Goal: Information Seeking & Learning: Learn about a topic

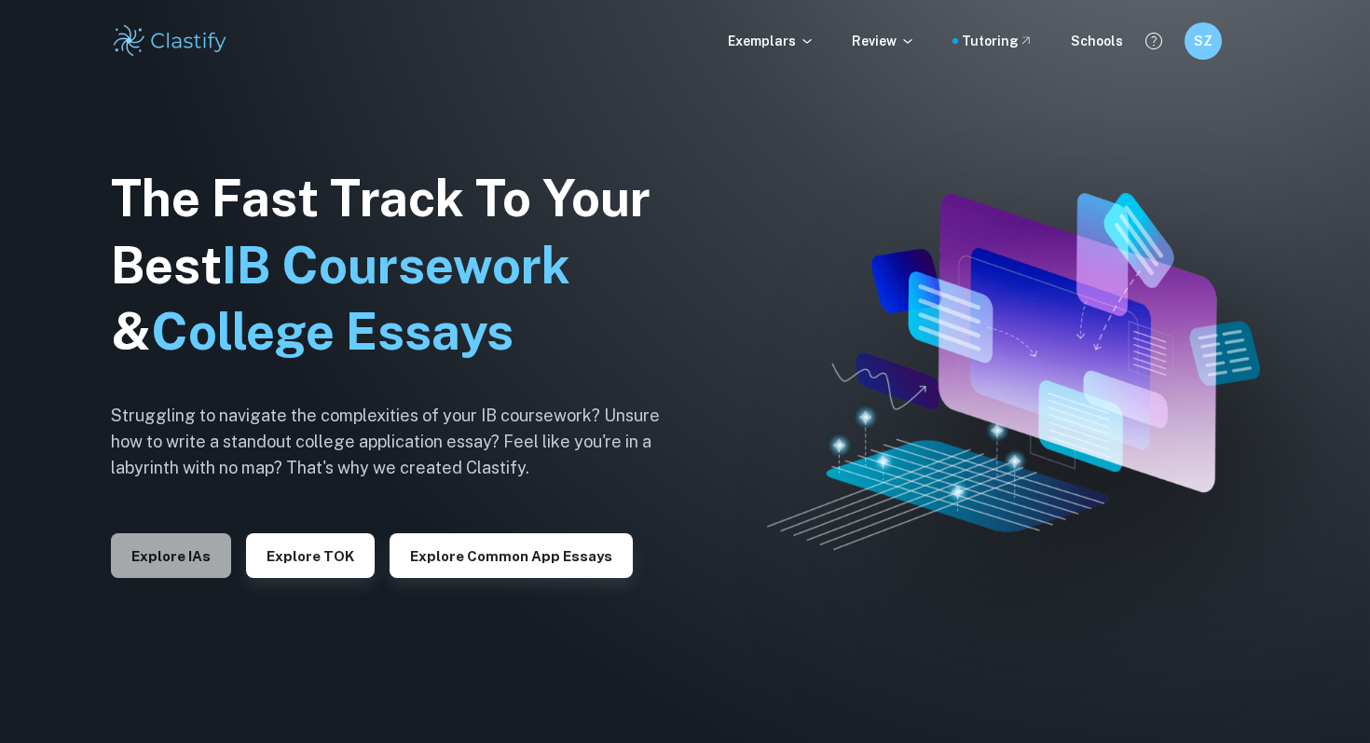
click at [202, 551] on button "Explore IAs" at bounding box center [171, 555] width 120 height 45
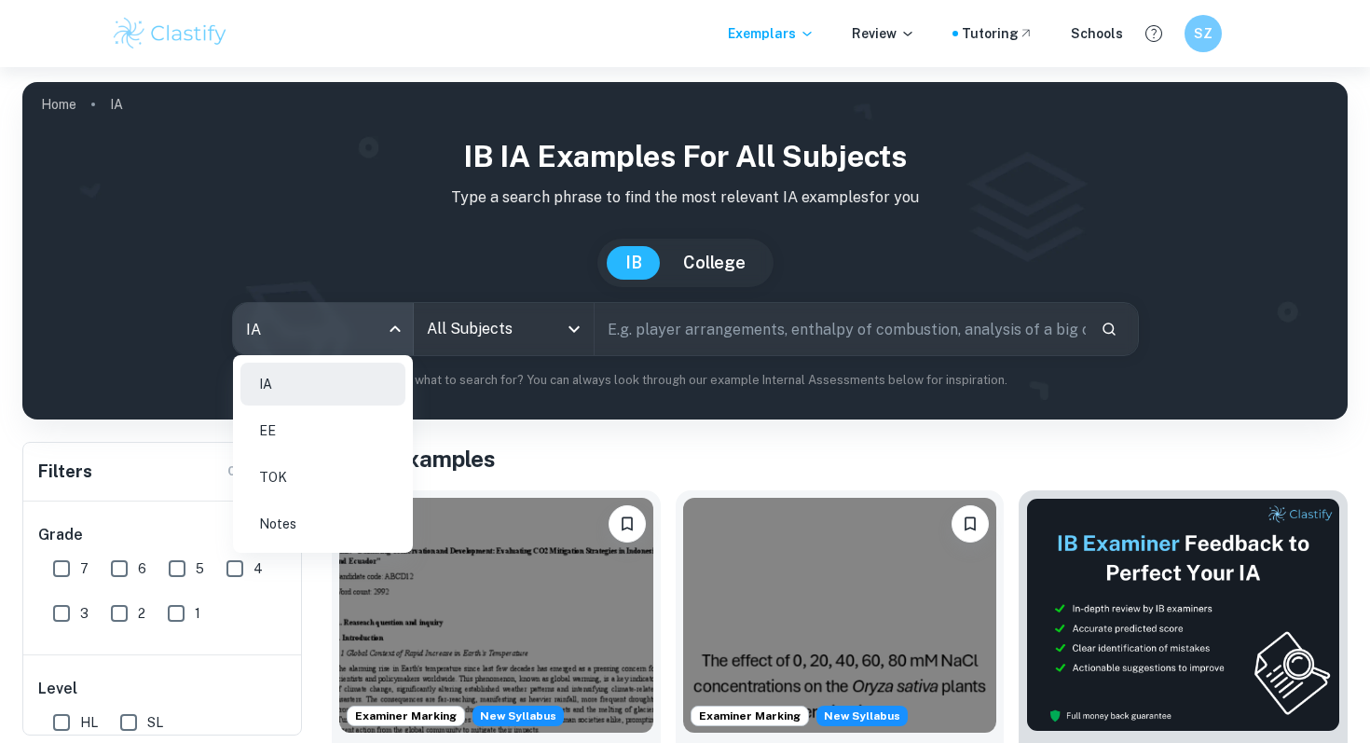
click at [357, 331] on body "We value your privacy We use cookies to enhance your browsing experience, serve…" at bounding box center [685, 438] width 1370 height 743
click at [287, 430] on li "EE" at bounding box center [322, 430] width 165 height 43
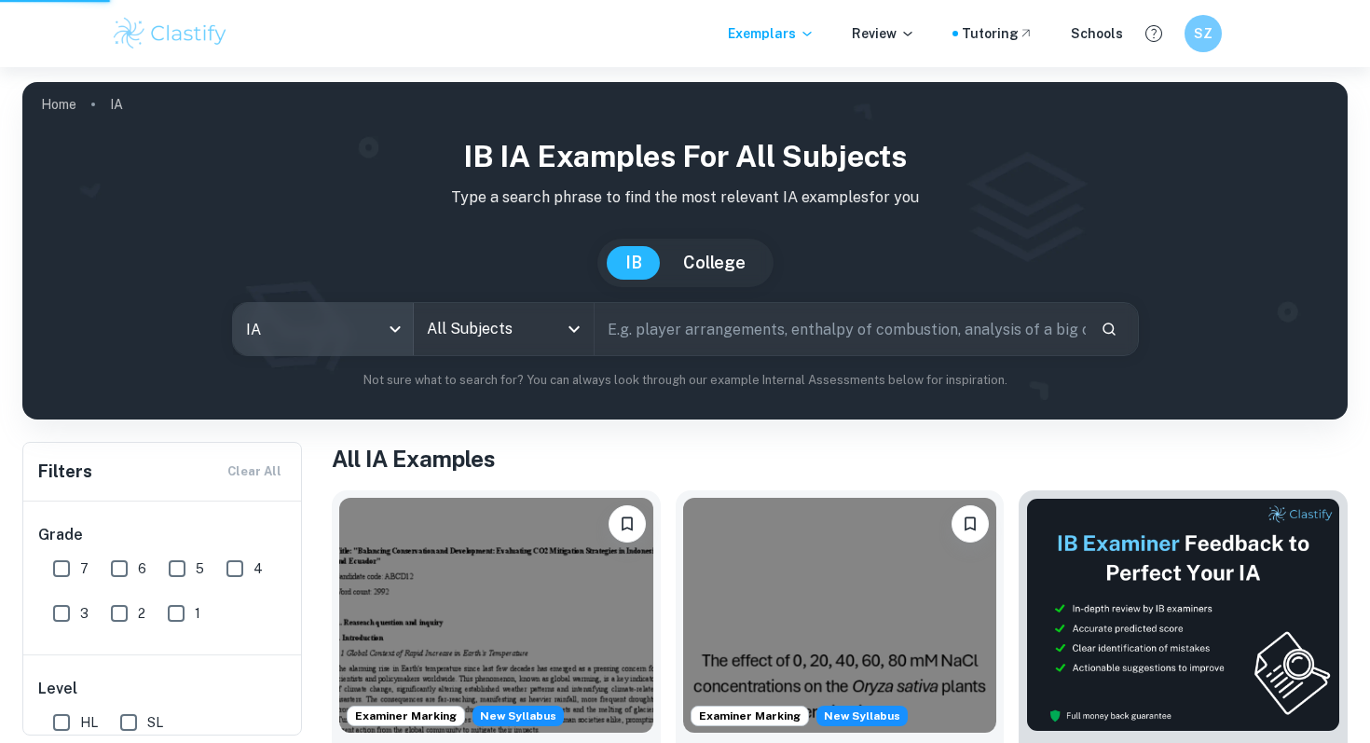
click at [428, 351] on div "All Subjects" at bounding box center [504, 329] width 180 height 52
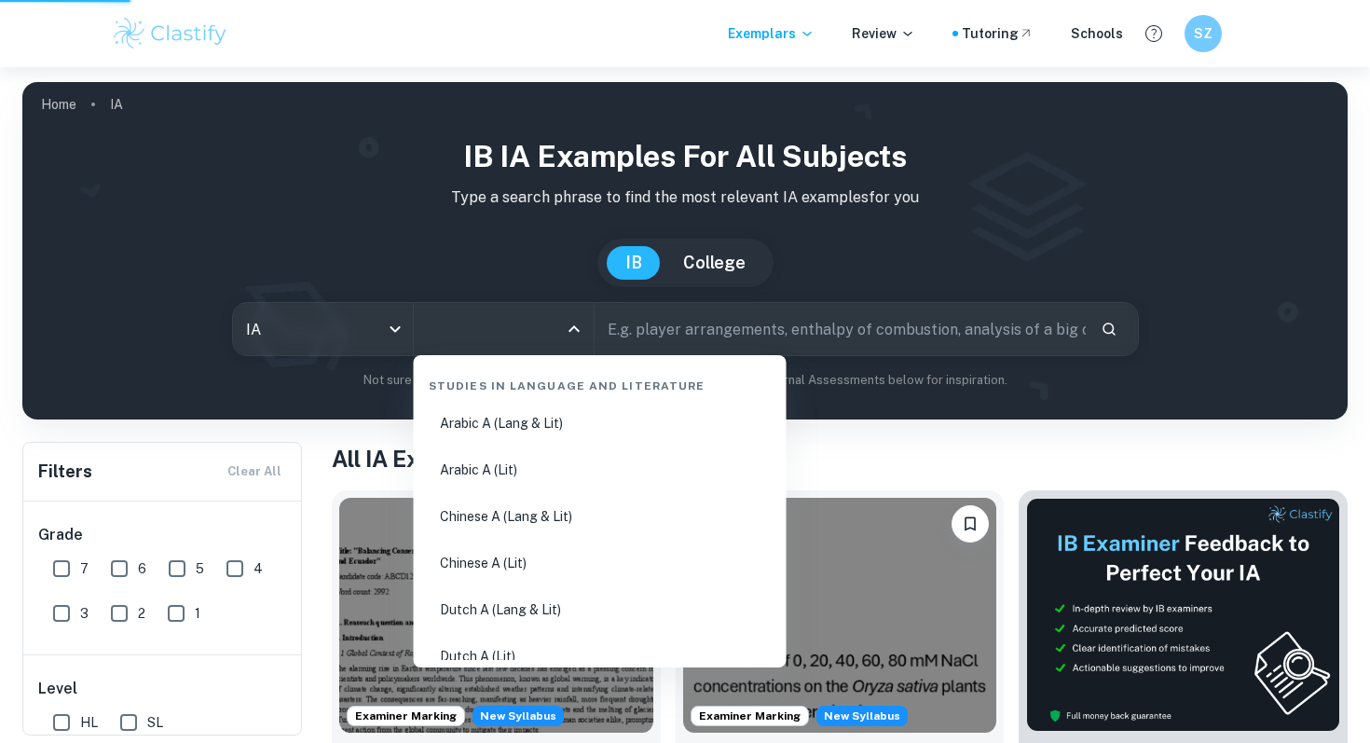
type input "ee"
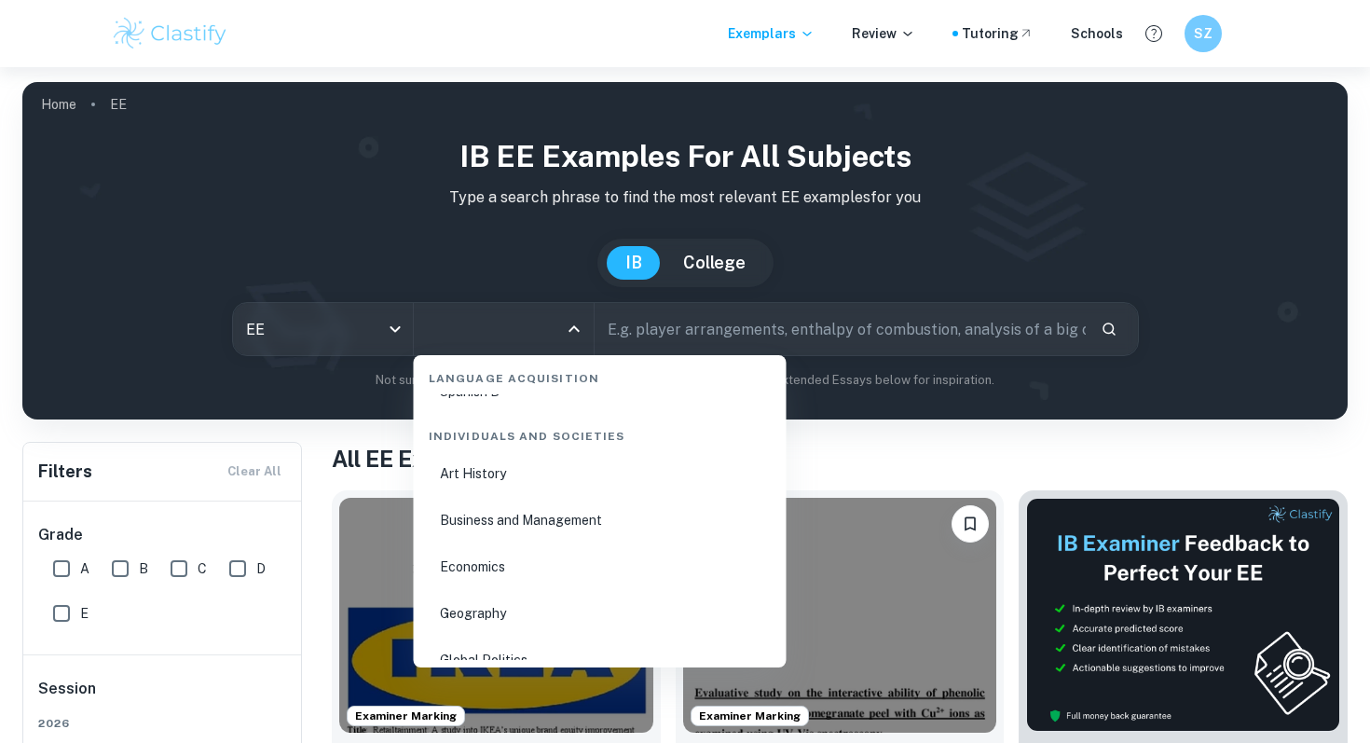
scroll to position [2113, 0]
click at [557, 540] on li "Business and Management" at bounding box center [600, 524] width 358 height 43
type input "Business and Management"
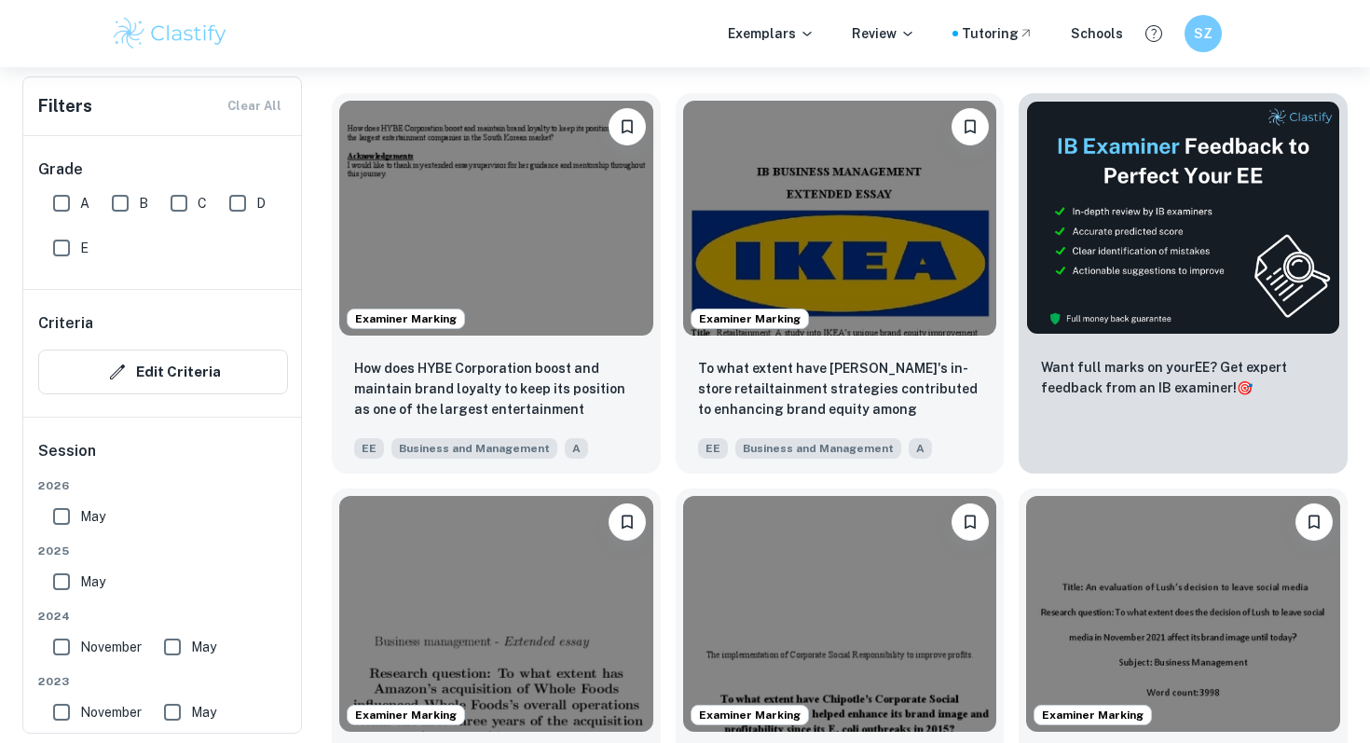
scroll to position [596, 0]
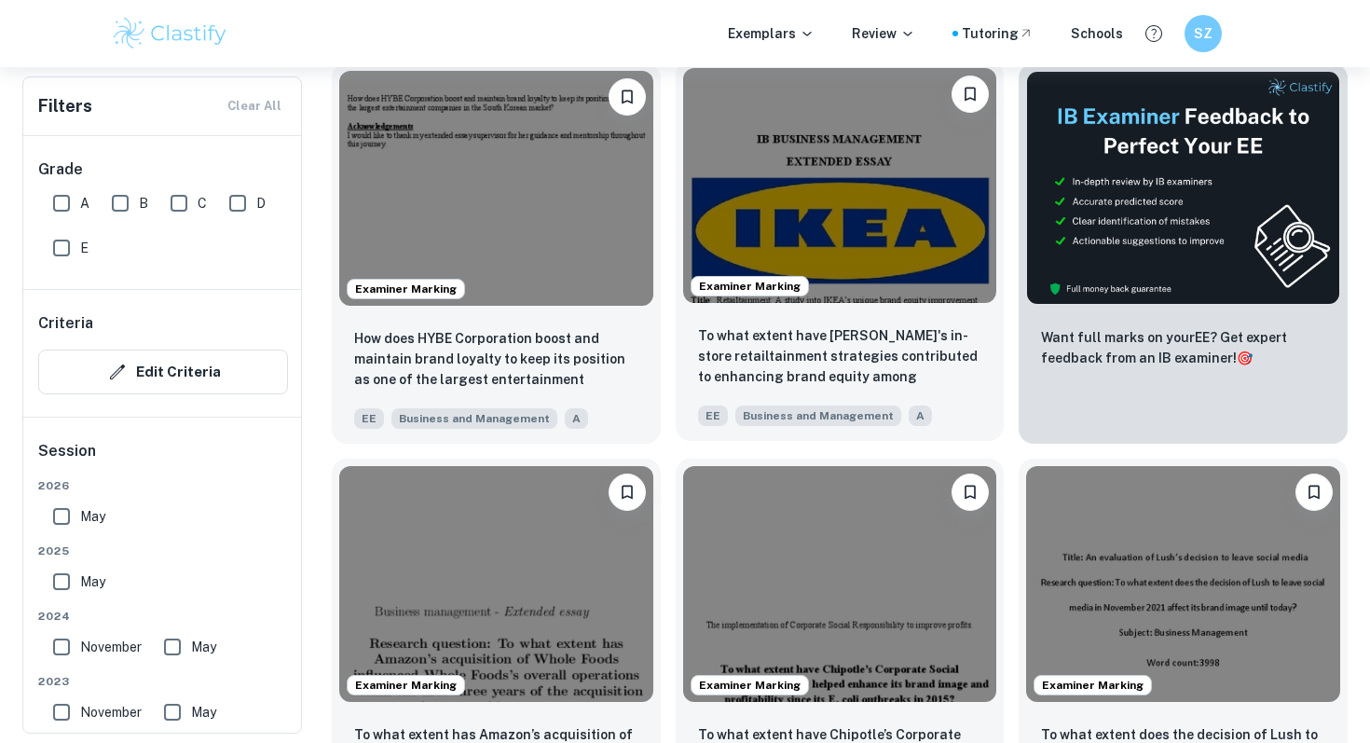
click at [800, 246] on img at bounding box center [840, 185] width 314 height 235
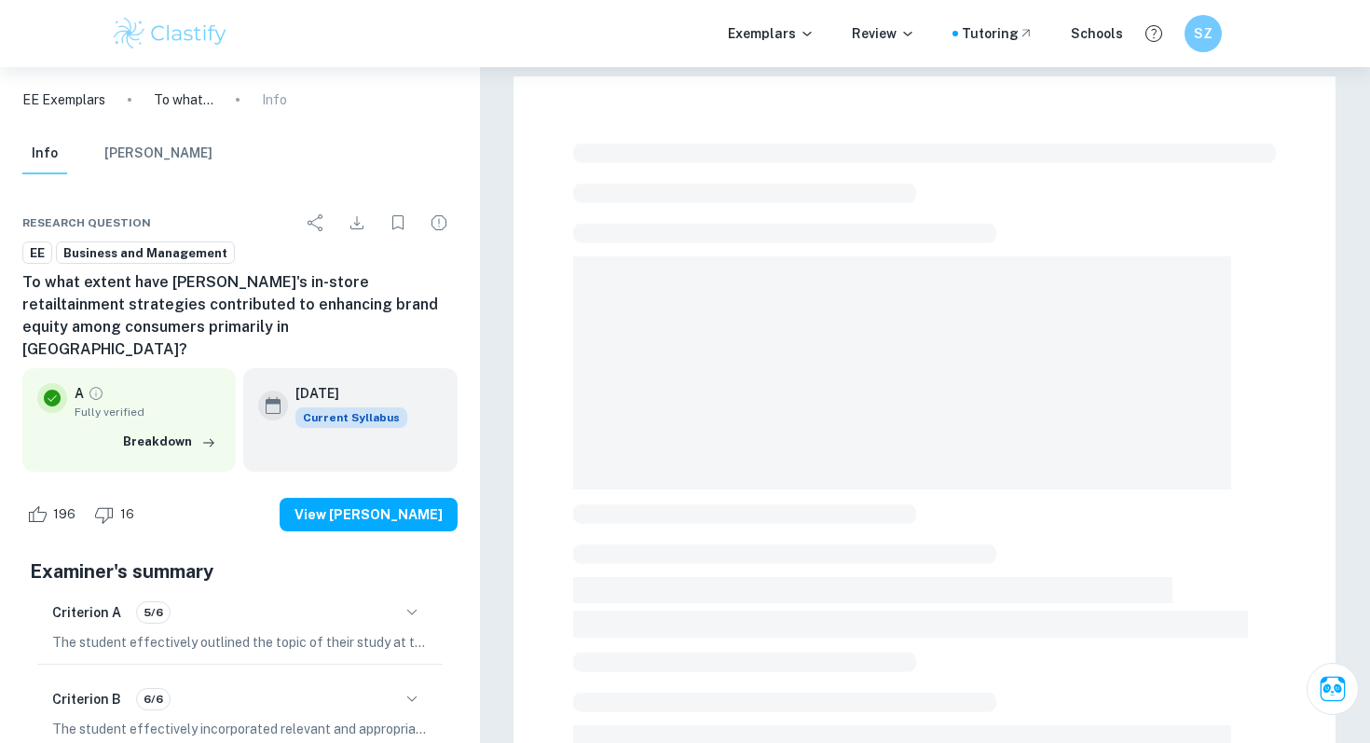
scroll to position [506, 0]
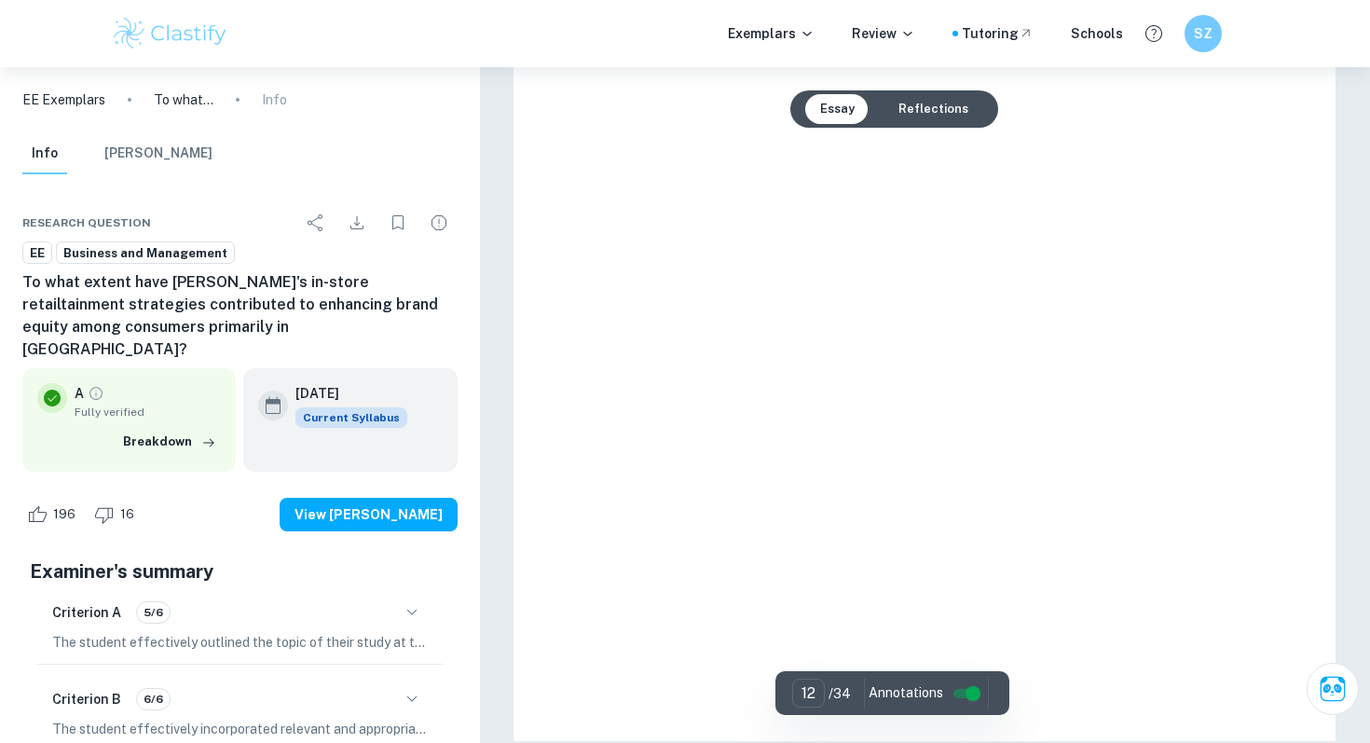
type input "1"
